Goal: Navigation & Orientation: Find specific page/section

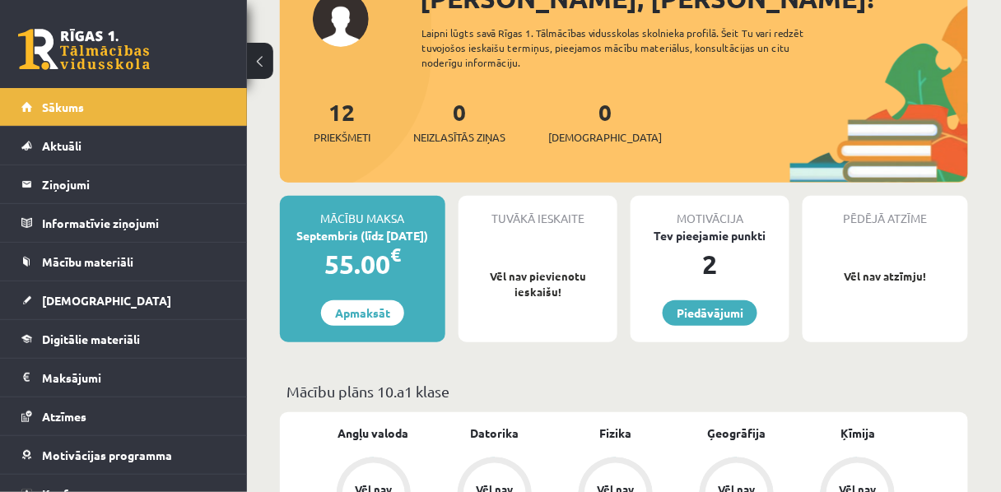
scroll to position [136, 0]
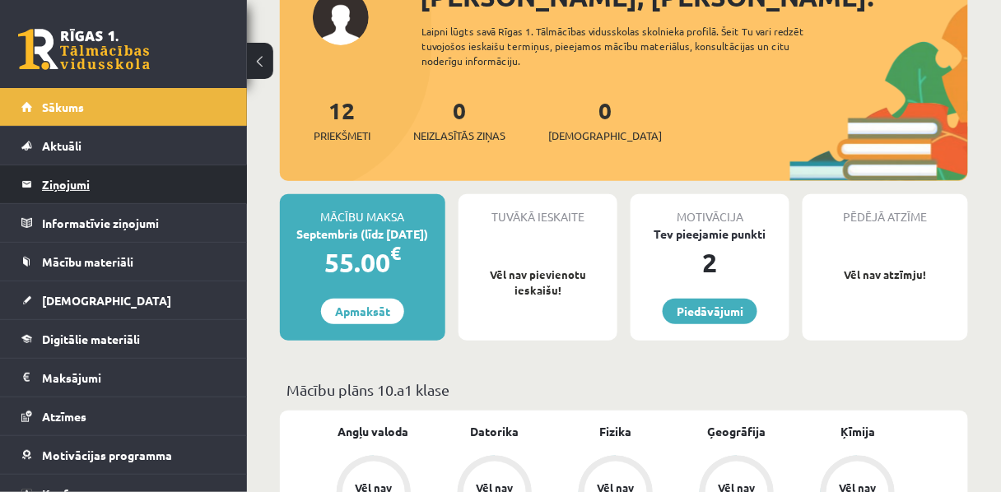
click at [170, 179] on legend "Ziņojumi 0" at bounding box center [134, 184] width 184 height 38
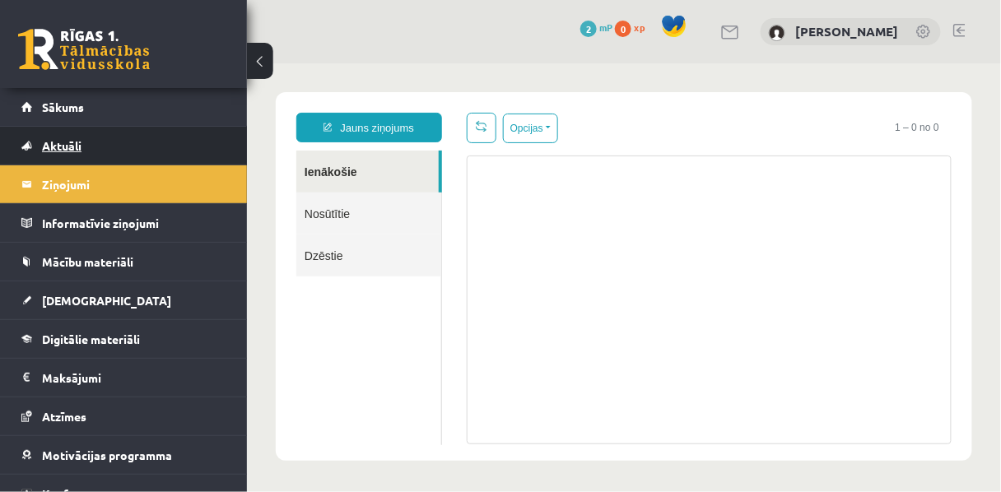
click at [27, 135] on link "Aktuāli" at bounding box center [123, 146] width 205 height 38
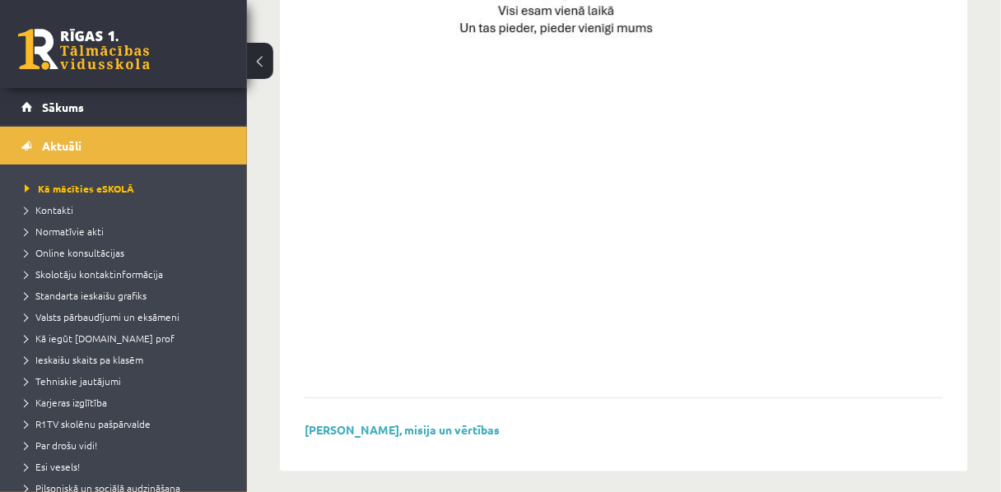
scroll to position [1336, 0]
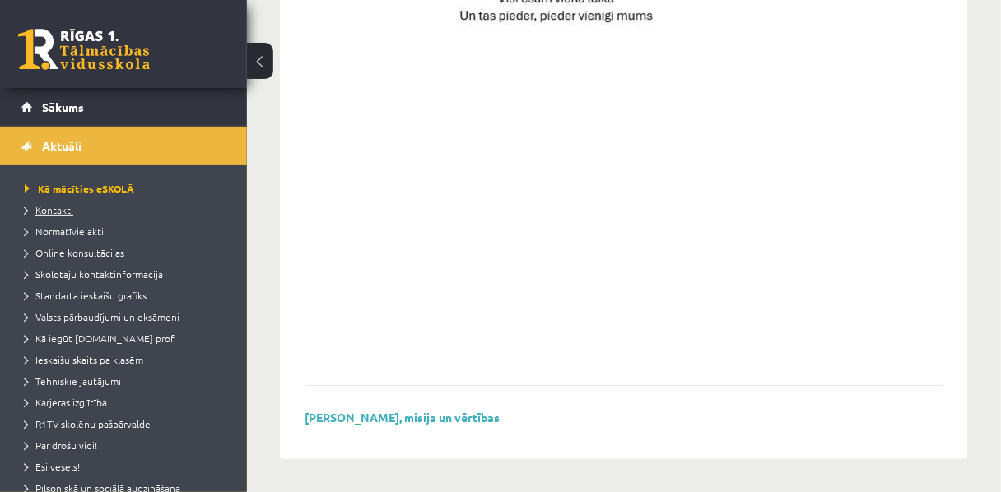
click at [66, 212] on span "Kontakti" at bounding box center [49, 209] width 49 height 13
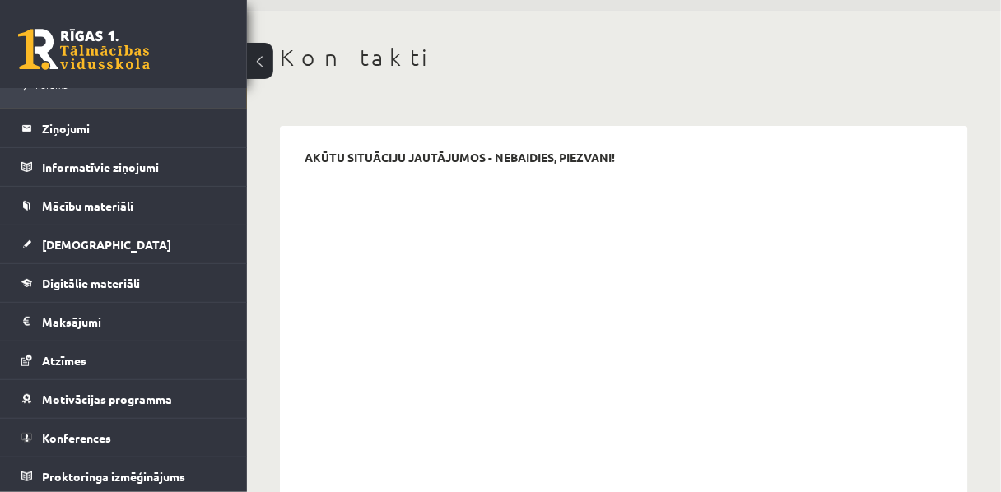
scroll to position [58, 0]
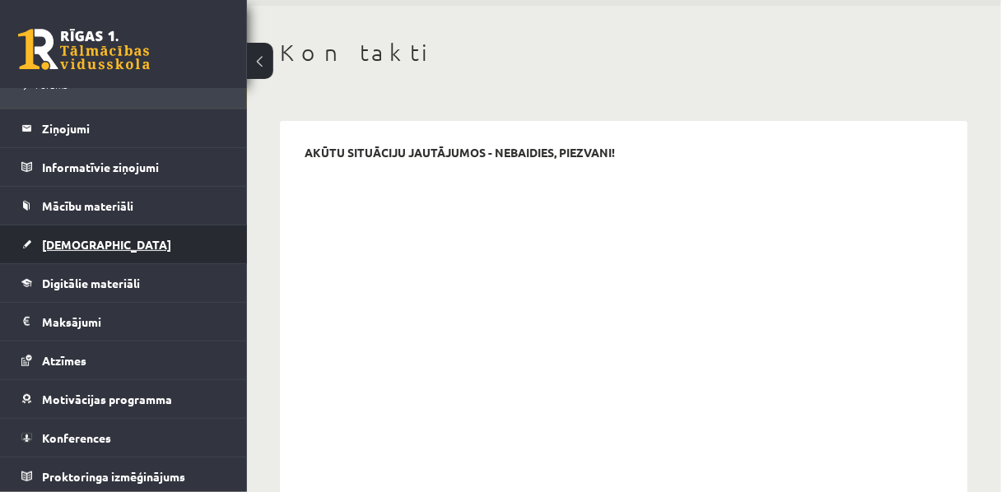
click at [71, 245] on span "[DEMOGRAPHIC_DATA]" at bounding box center [106, 244] width 129 height 15
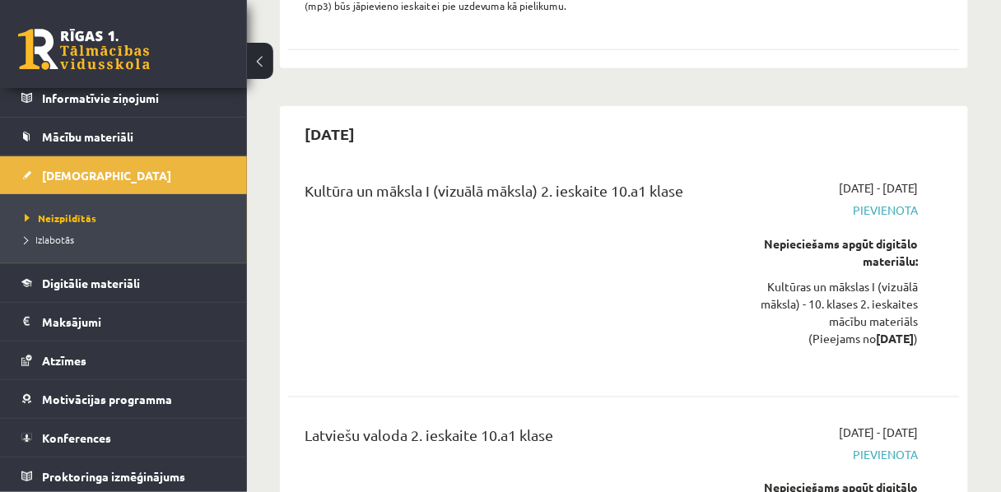
scroll to position [8138, 0]
